Goal: Browse casually

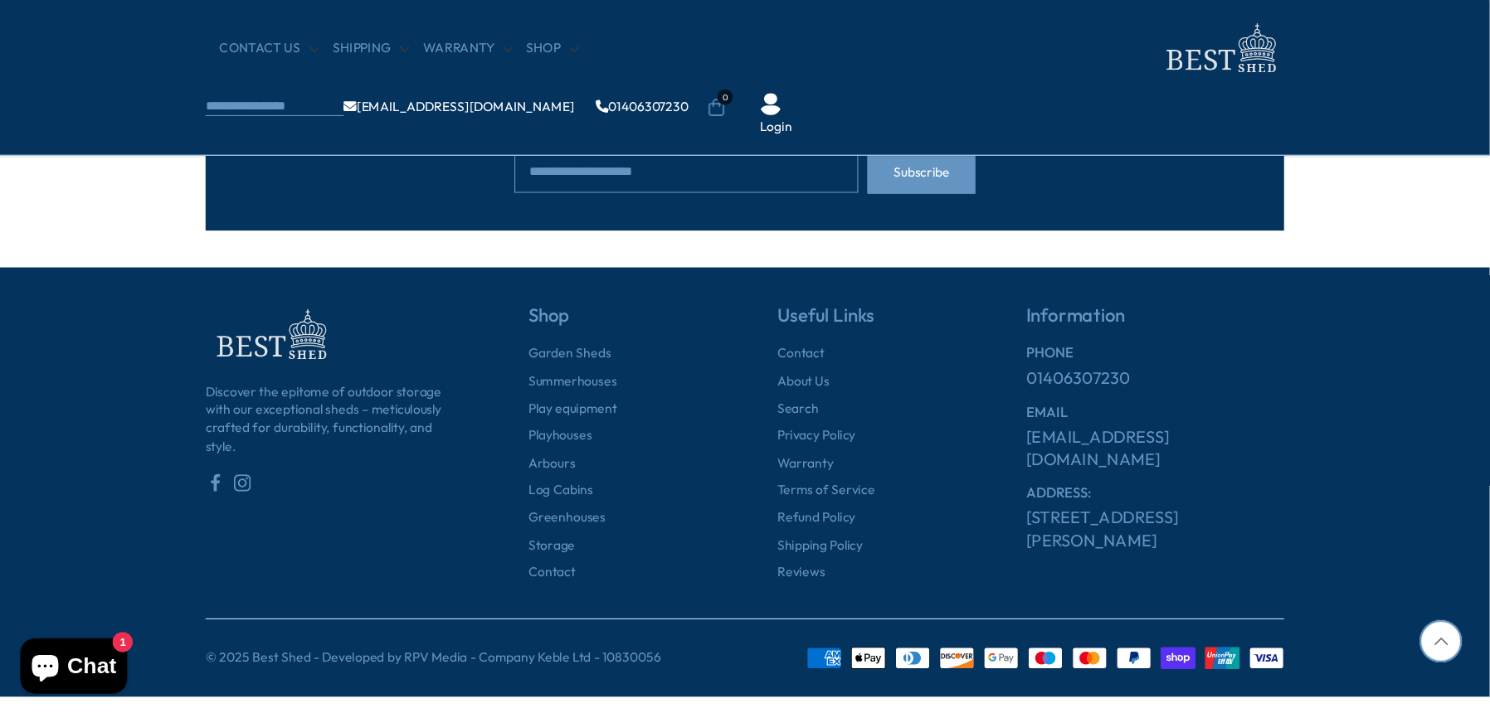
scroll to position [1768, 0]
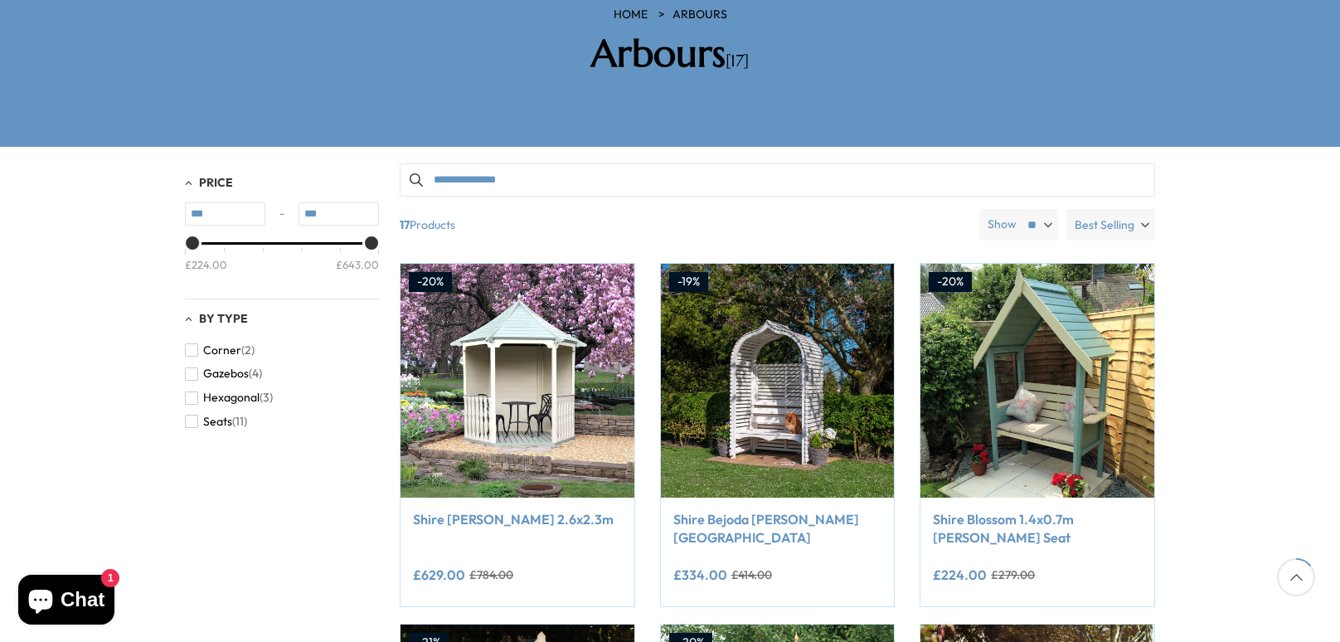
scroll to position [294, 0]
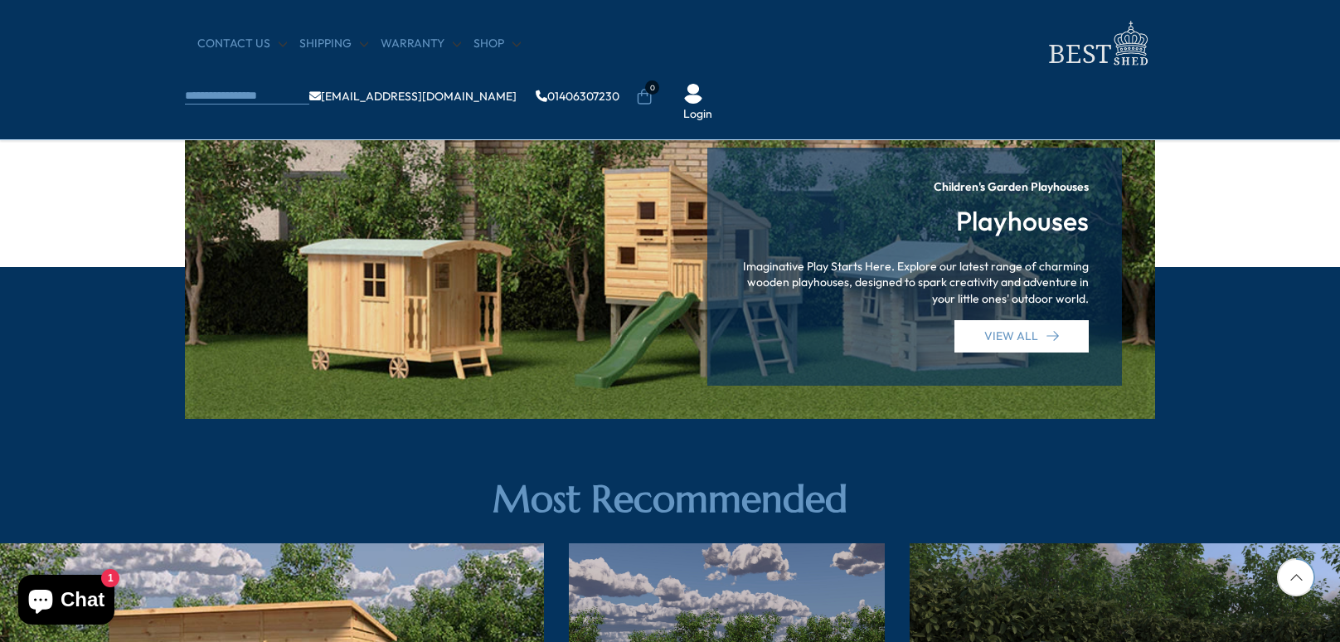
scroll to position [1909, 0]
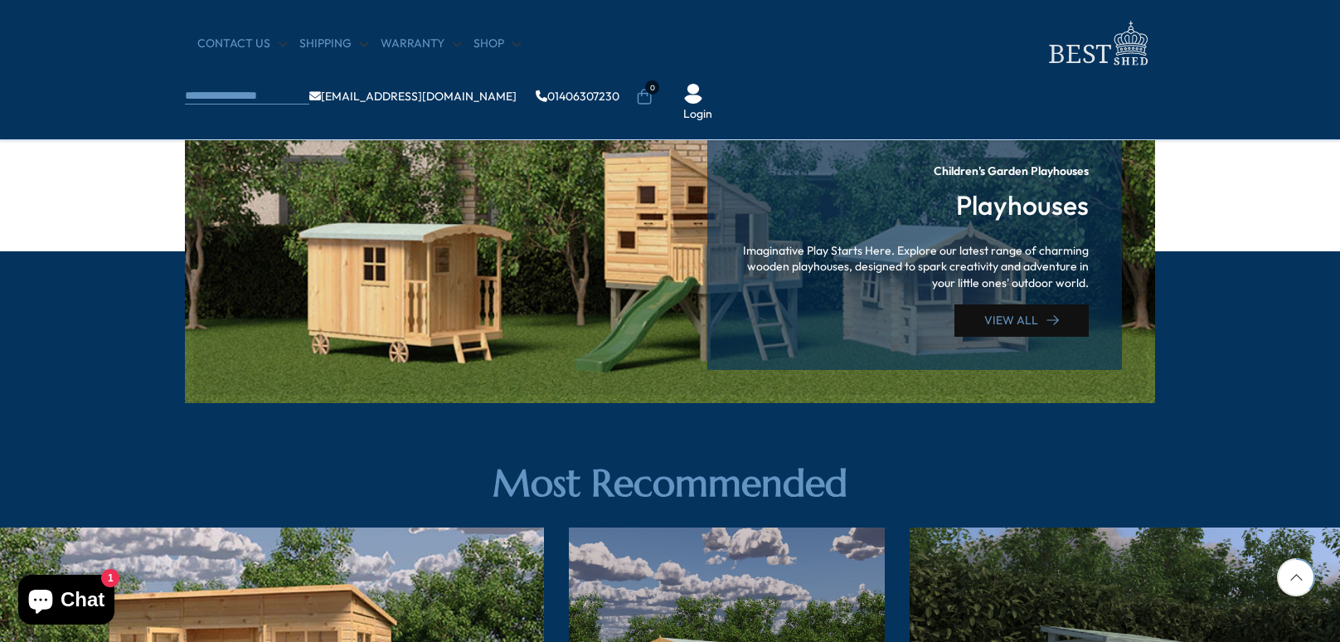
click at [994, 322] on link "VIEW ALL" at bounding box center [1022, 320] width 134 height 32
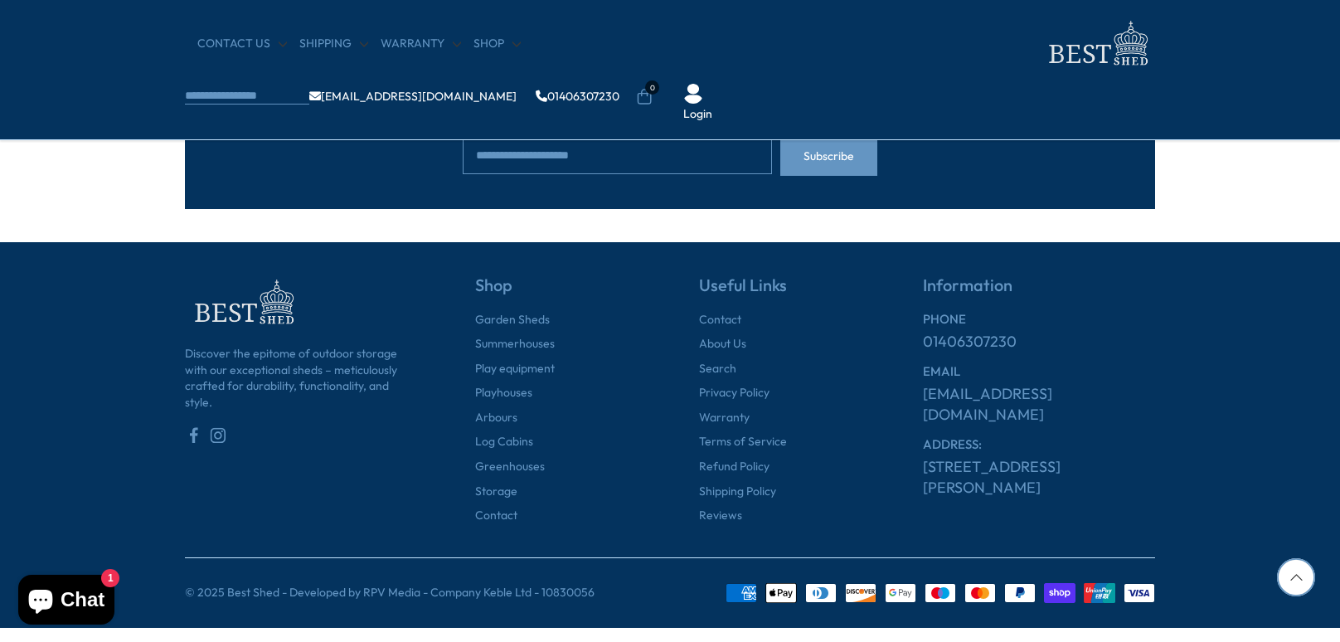
scroll to position [1956, 0]
